Goal: Find specific page/section: Find specific page/section

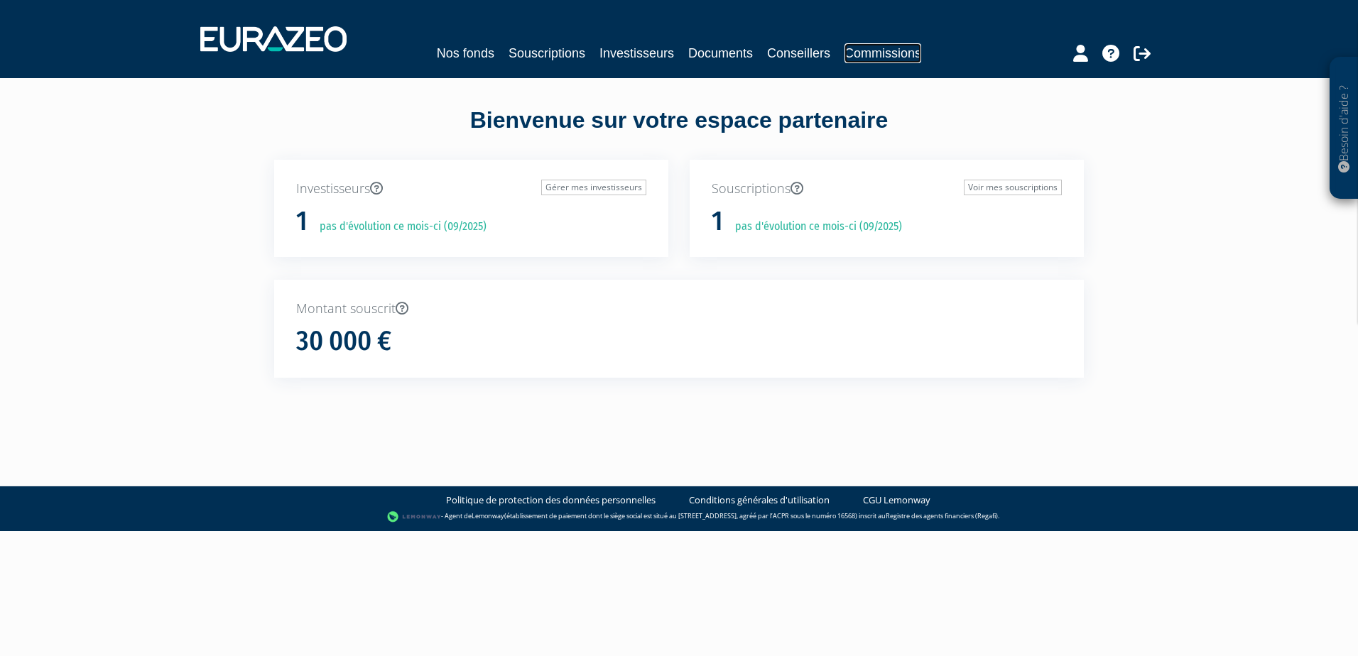
click at [901, 47] on link "Commissions" at bounding box center [882, 53] width 77 height 20
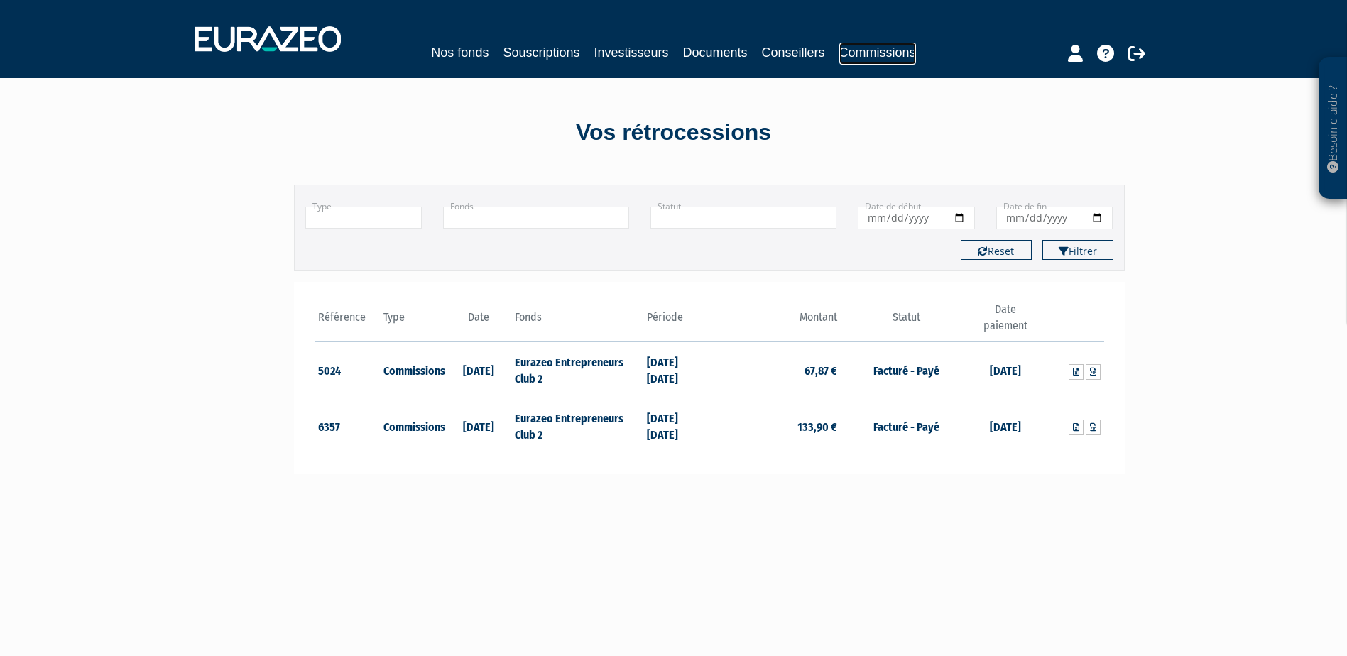
click at [888, 49] on link "Commissions" at bounding box center [877, 54] width 77 height 22
click at [1094, 428] on icon at bounding box center [1093, 427] width 6 height 9
